Goal: Task Accomplishment & Management: Manage account settings

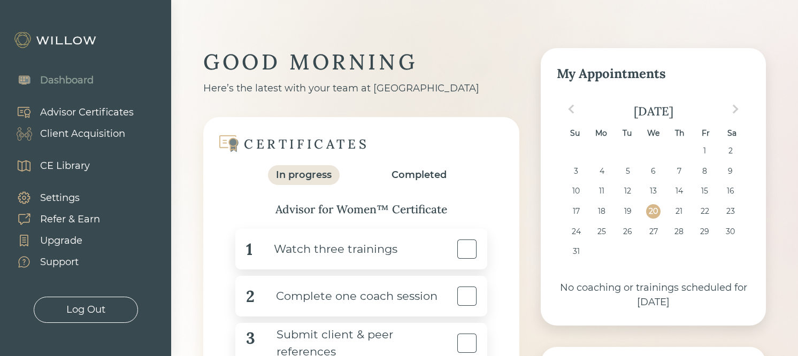
click at [99, 130] on div "Client Acquisition" at bounding box center [82, 134] width 85 height 14
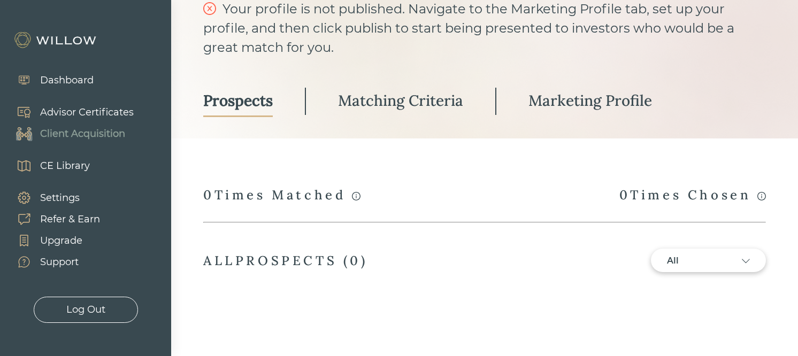
scroll to position [95, 0]
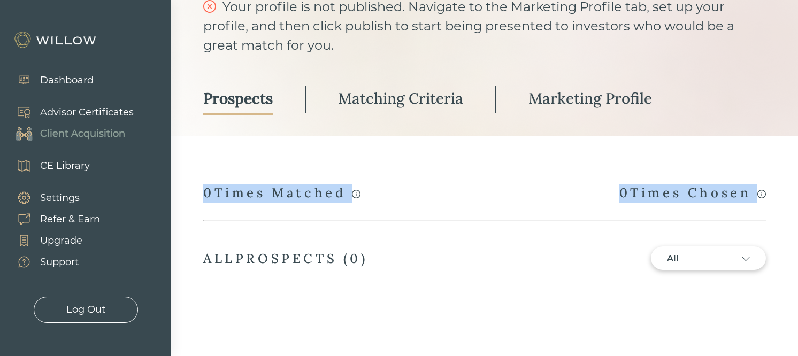
drag, startPoint x: 205, startPoint y: 198, endPoint x: 386, endPoint y: 244, distance: 186.0
click at [386, 244] on div "CLIENT ACQUISITION Your profile is not published. Navigate to the Marketing Pro…" at bounding box center [484, 124] width 563 height 343
click at [346, 188] on div "0 Times Matched" at bounding box center [281, 194] width 157 height 18
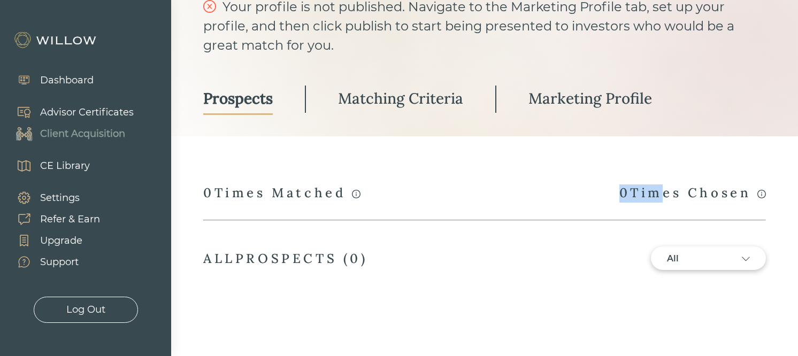
drag, startPoint x: 615, startPoint y: 193, endPoint x: 652, endPoint y: 194, distance: 36.9
click at [652, 194] on div "0 Times Chosen" at bounding box center [692, 194] width 147 height 18
click at [581, 185] on div "A match occurs whenever your profile is viewed by a prospect who has completed …" at bounding box center [484, 194] width 563 height 18
drag, startPoint x: 231, startPoint y: 183, endPoint x: 260, endPoint y: 205, distance: 36.3
click at [260, 205] on div "CLIENT ACQUISITION Your profile is not published. Navigate to the Marketing Pro…" at bounding box center [484, 124] width 563 height 343
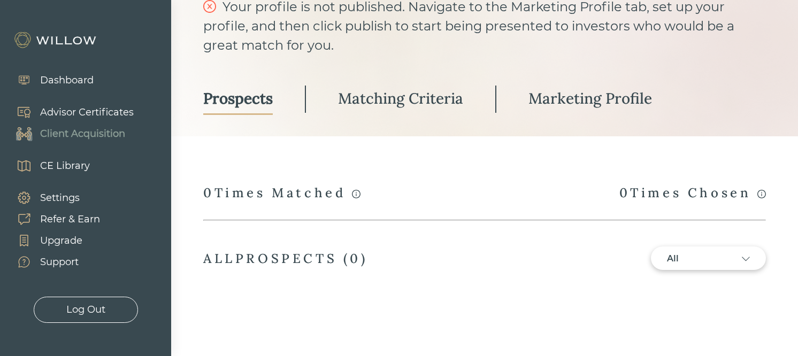
click at [543, 183] on div "CLIENT ACQUISITION Your profile is not published. Navigate to the Marketing Pro…" at bounding box center [484, 124] width 563 height 343
drag, startPoint x: 339, startPoint y: 258, endPoint x: 333, endPoint y: 256, distance: 6.8
click at [339, 257] on div "ALL PROSPECTS ( 0 )" at bounding box center [285, 258] width 165 height 17
drag, startPoint x: 284, startPoint y: 189, endPoint x: 329, endPoint y: 194, distance: 45.7
click at [326, 193] on div "0 Times Matched" at bounding box center [281, 194] width 157 height 18
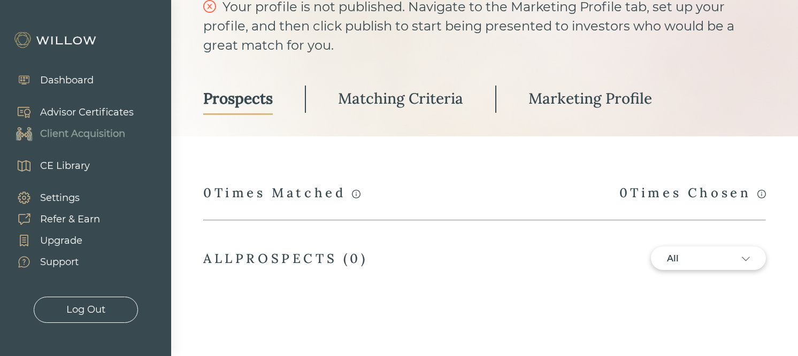
click at [329, 194] on div "0 Times Matched" at bounding box center [281, 194] width 157 height 18
drag, startPoint x: 613, startPoint y: 194, endPoint x: 662, endPoint y: 187, distance: 49.7
click at [662, 187] on div "0 Times Chosen" at bounding box center [692, 194] width 147 height 18
click at [489, 194] on div "A match occurs whenever your profile is viewed by a prospect who has completed …" at bounding box center [484, 194] width 563 height 18
drag, startPoint x: 609, startPoint y: 187, endPoint x: 639, endPoint y: 194, distance: 31.3
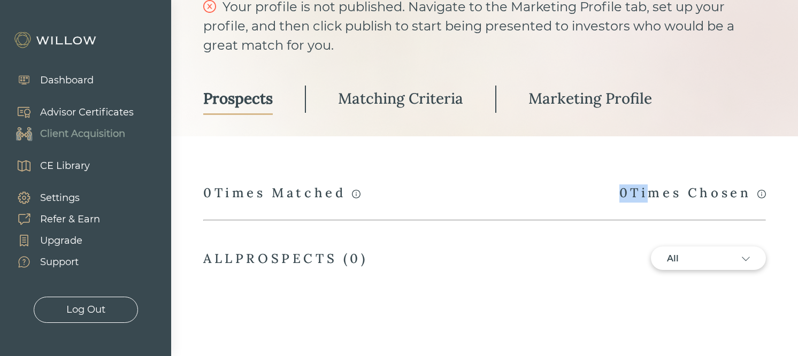
click at [639, 194] on div "A match occurs whenever your profile is viewed by a prospect who has completed …" at bounding box center [484, 194] width 563 height 18
click at [625, 194] on div "0 Times Chosen" at bounding box center [692, 194] width 147 height 18
drag, startPoint x: 611, startPoint y: 194, endPoint x: 622, endPoint y: 196, distance: 10.9
click at [622, 196] on div "A match occurs whenever your profile is viewed by a prospect who has completed …" at bounding box center [484, 194] width 563 height 18
click at [622, 196] on div "0 Times Chosen" at bounding box center [692, 194] width 147 height 18
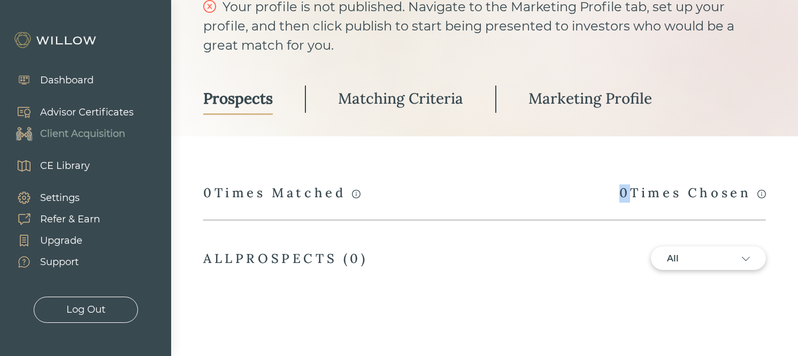
drag, startPoint x: 611, startPoint y: 194, endPoint x: 623, endPoint y: 196, distance: 12.0
click at [623, 196] on div "A match occurs whenever your profile is viewed by a prospect who has completed …" at bounding box center [484, 194] width 563 height 18
click at [623, 196] on div "0 Times Chosen" at bounding box center [692, 194] width 147 height 18
click at [746, 261] on div "All" at bounding box center [708, 258] width 83 height 13
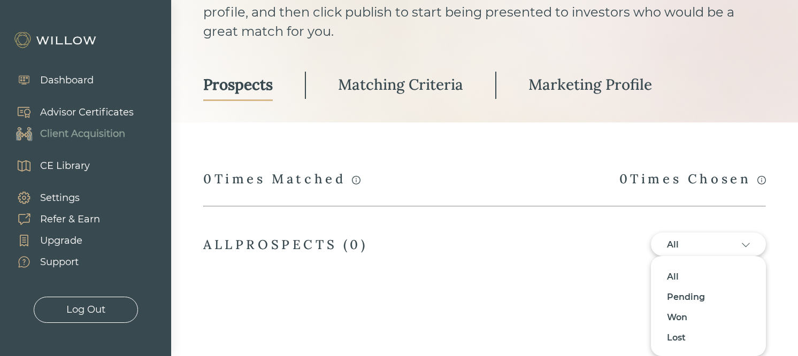
click at [746, 247] on div at bounding box center [399, 178] width 798 height 356
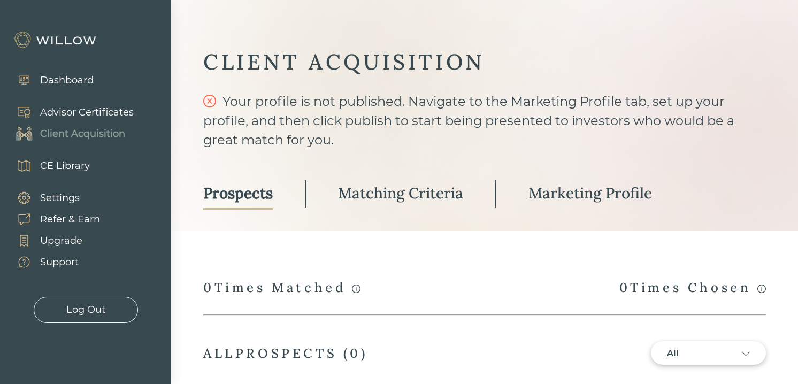
click at [76, 71] on div "Dashboard" at bounding box center [49, 80] width 88 height 21
